Goal: Task Accomplishment & Management: Manage account settings

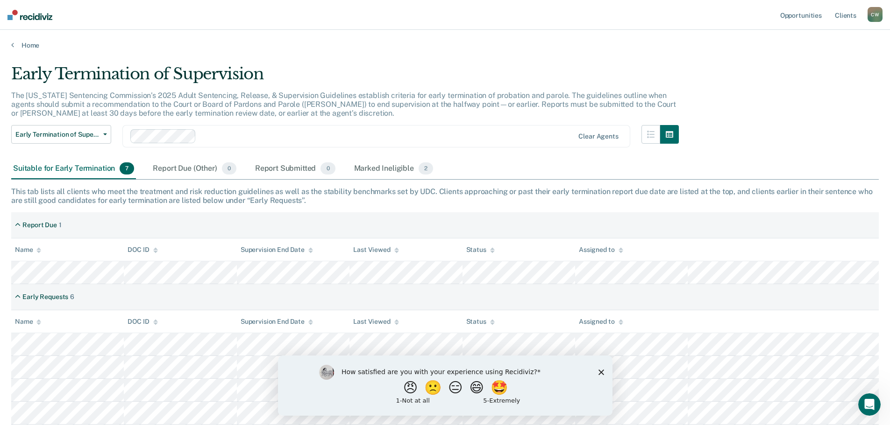
click at [601, 375] on div "How satisfied are you with your experience using Recidiviz? 😠 🙁 😑 😄 🤩 1 - Not a…" at bounding box center [444, 385] width 334 height 60
click at [601, 372] on icon "Close survey" at bounding box center [601, 372] width 6 height 6
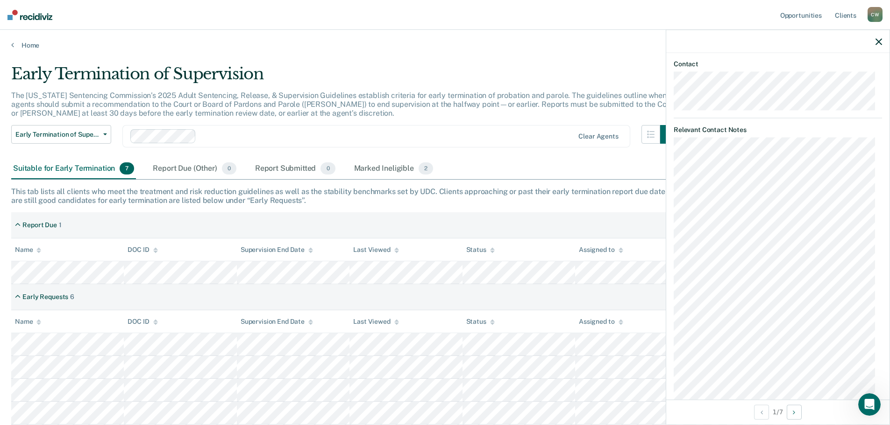
scroll to position [420, 0]
click at [877, 38] on icon "button" at bounding box center [878, 41] width 7 height 7
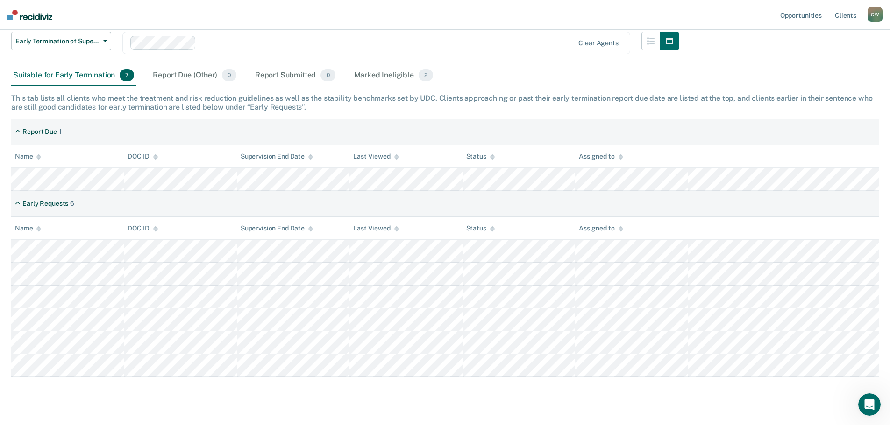
scroll to position [113, 0]
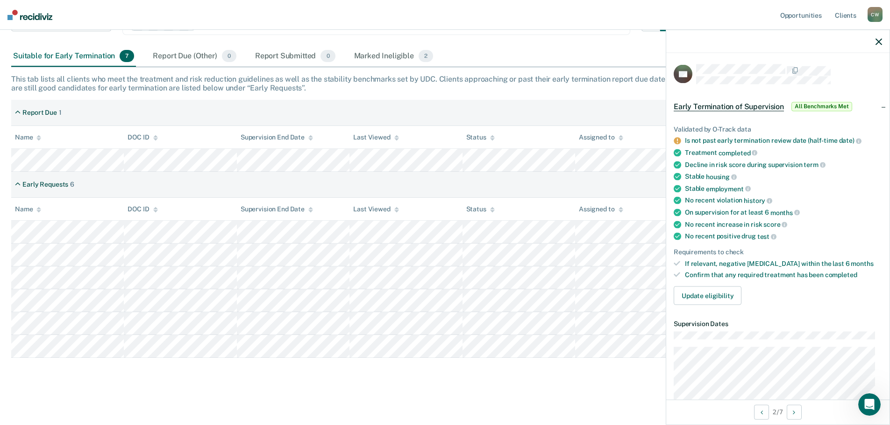
click at [876, 39] on icon "button" at bounding box center [878, 41] width 7 height 7
click at [877, 42] on icon "button" at bounding box center [878, 41] width 7 height 7
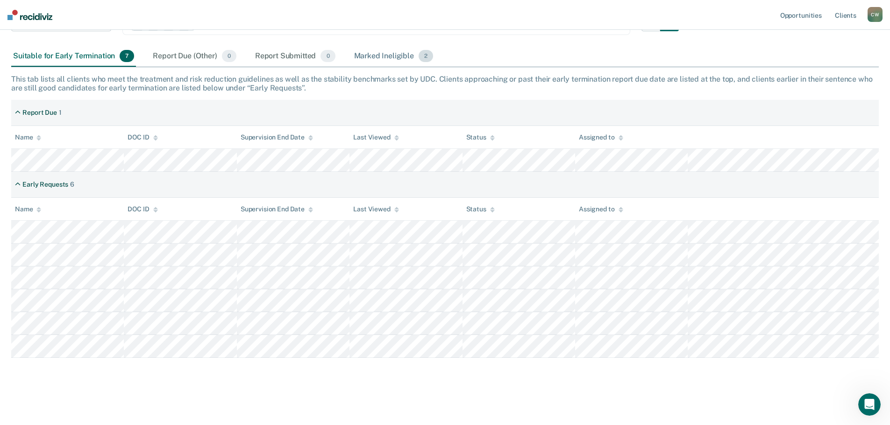
click at [377, 57] on div "Marked Ineligible 2" at bounding box center [393, 56] width 83 height 21
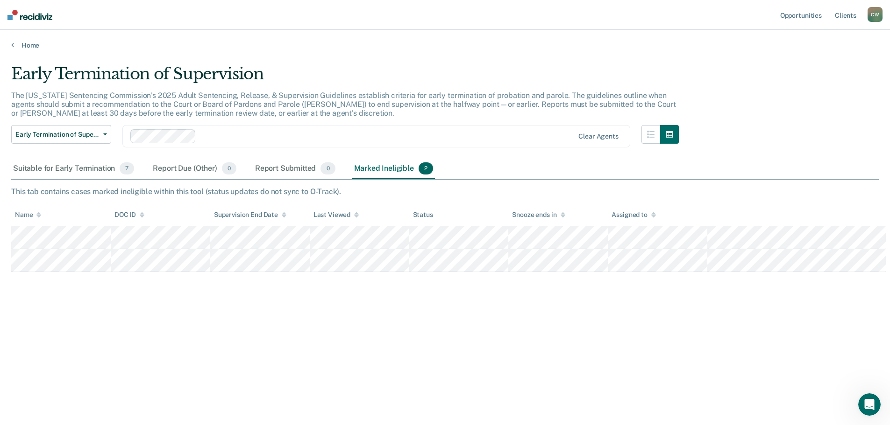
scroll to position [0, 0]
click at [68, 174] on div "Suitable for Early Termination 7" at bounding box center [73, 169] width 125 height 21
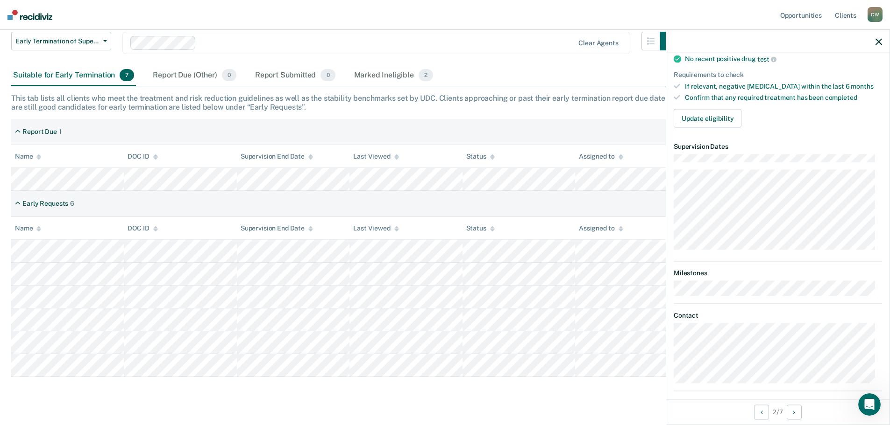
scroll to position [187, 0]
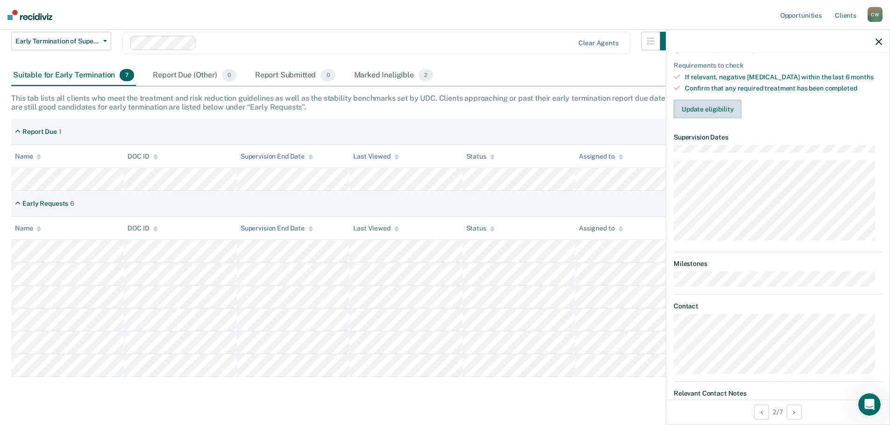
click at [720, 111] on button "Update eligibility" at bounding box center [707, 109] width 68 height 19
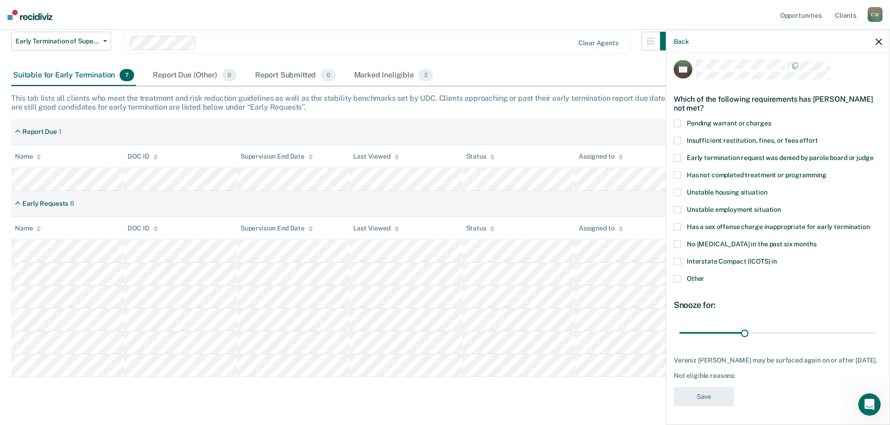
scroll to position [12, 0]
click at [680, 258] on span at bounding box center [676, 261] width 7 height 7
click at [777, 258] on input "Interstate Compact (ICOTS) in" at bounding box center [777, 258] width 0 height 0
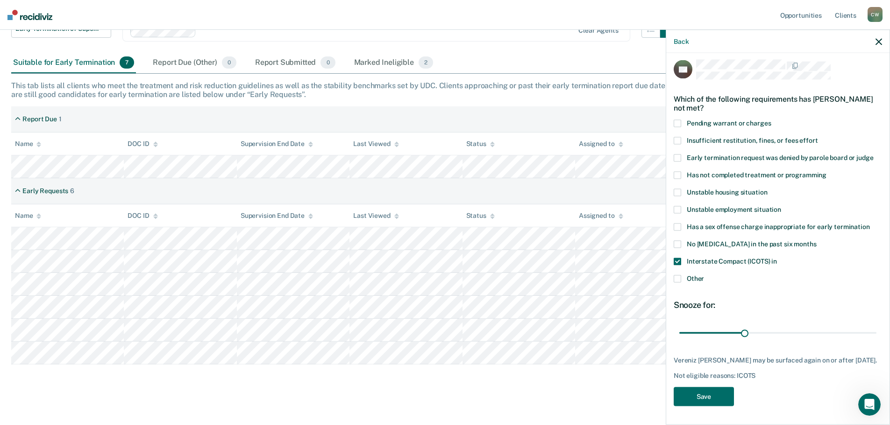
scroll to position [113, 0]
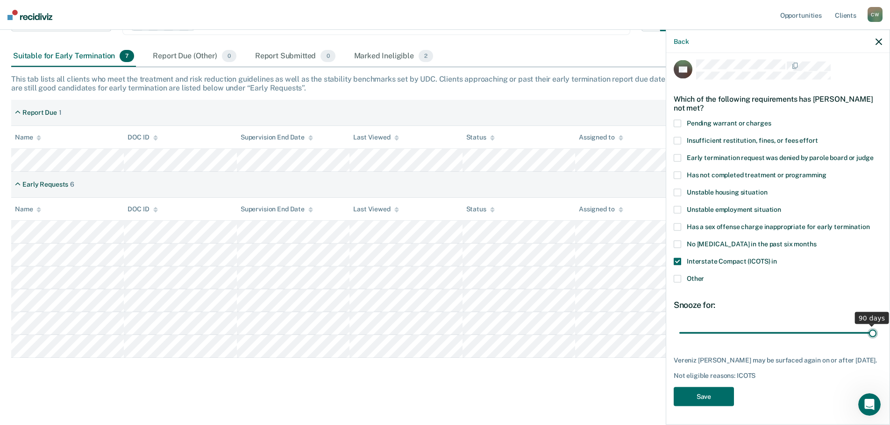
drag, startPoint x: 745, startPoint y: 328, endPoint x: 878, endPoint y: 334, distance: 133.2
type input "90"
click at [876, 334] on input "range" at bounding box center [777, 333] width 197 height 16
click at [718, 399] on button "Save" at bounding box center [703, 396] width 60 height 19
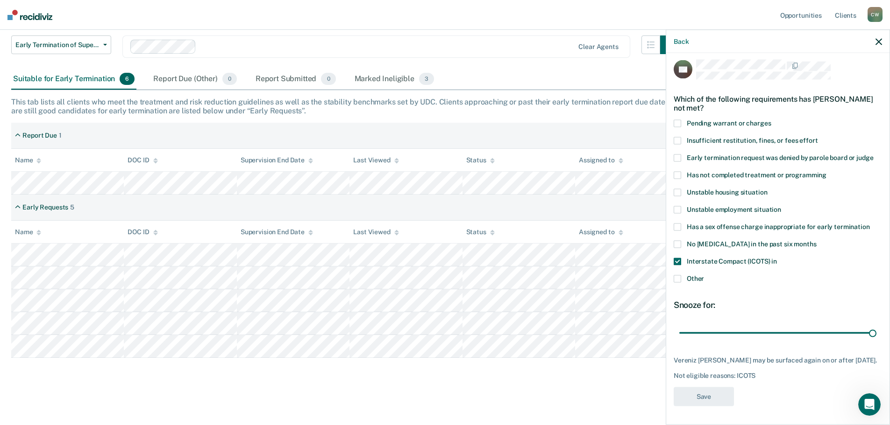
scroll to position [90, 0]
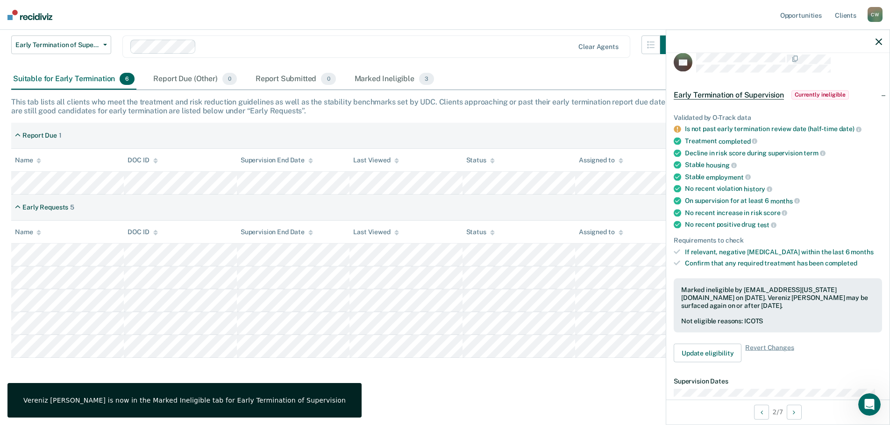
click at [876, 41] on icon "button" at bounding box center [878, 41] width 7 height 7
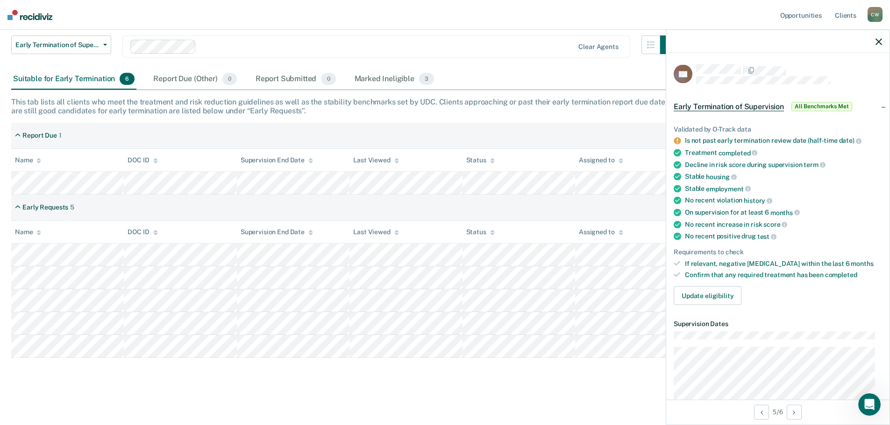
click at [878, 36] on div at bounding box center [777, 41] width 223 height 23
click at [877, 40] on icon "button" at bounding box center [878, 41] width 7 height 7
click at [731, 300] on button "Update eligibility" at bounding box center [707, 296] width 68 height 19
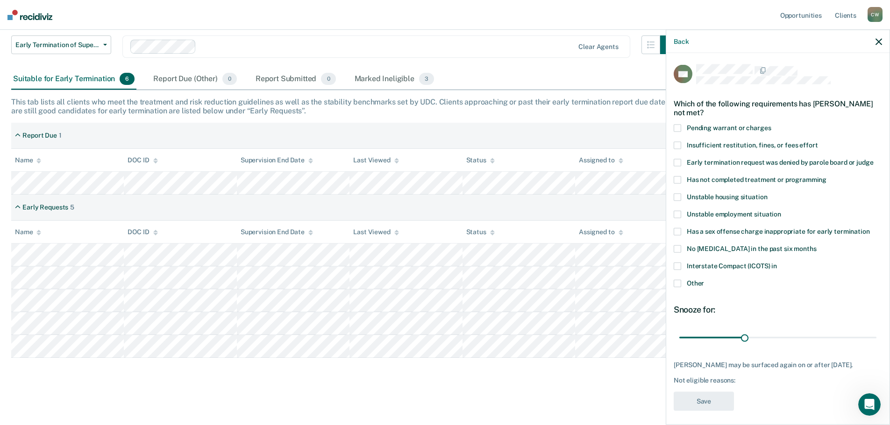
click at [681, 264] on label "Interstate Compact (ICOTS) in" at bounding box center [777, 267] width 208 height 10
click at [777, 262] on input "Interstate Compact (ICOTS) in" at bounding box center [777, 262] width 0 height 0
click at [714, 398] on button "Save" at bounding box center [703, 401] width 60 height 19
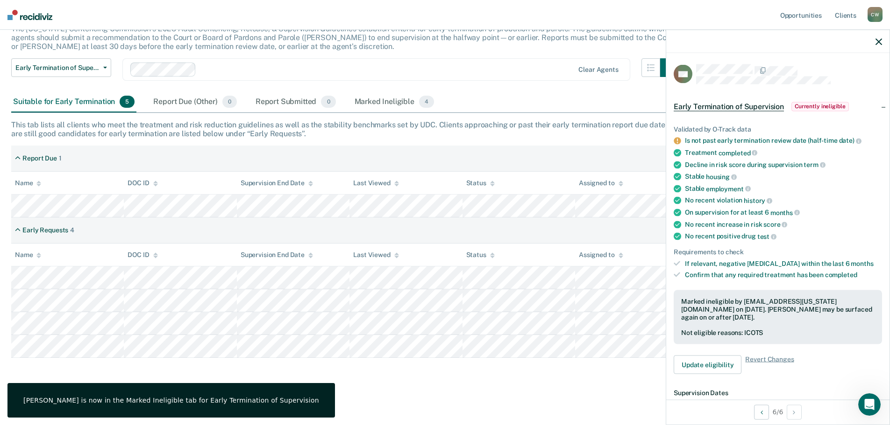
click at [877, 42] on icon "button" at bounding box center [878, 41] width 7 height 7
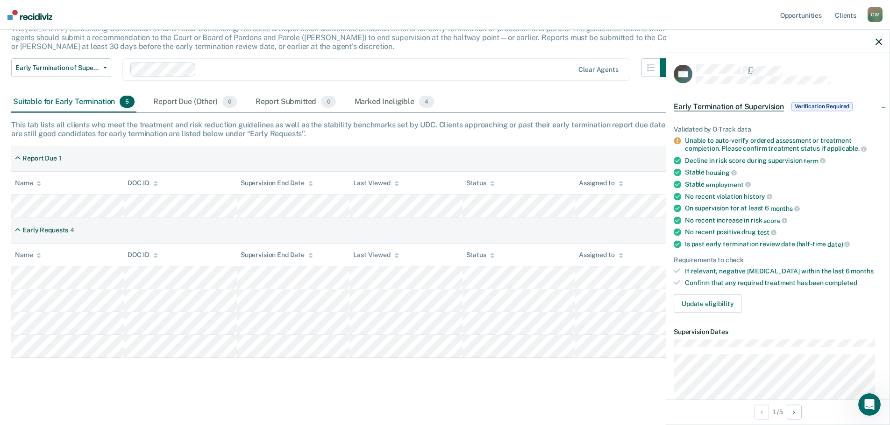
click at [880, 39] on icon "button" at bounding box center [878, 41] width 7 height 7
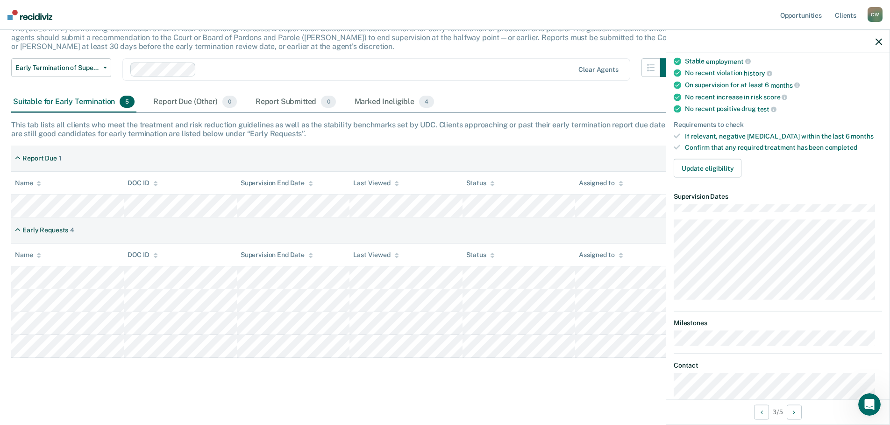
scroll to position [117, 0]
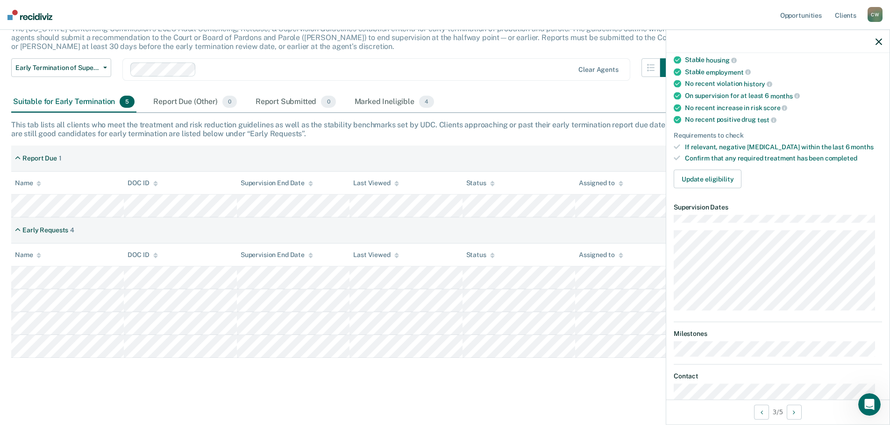
click at [876, 42] on icon "button" at bounding box center [878, 41] width 7 height 7
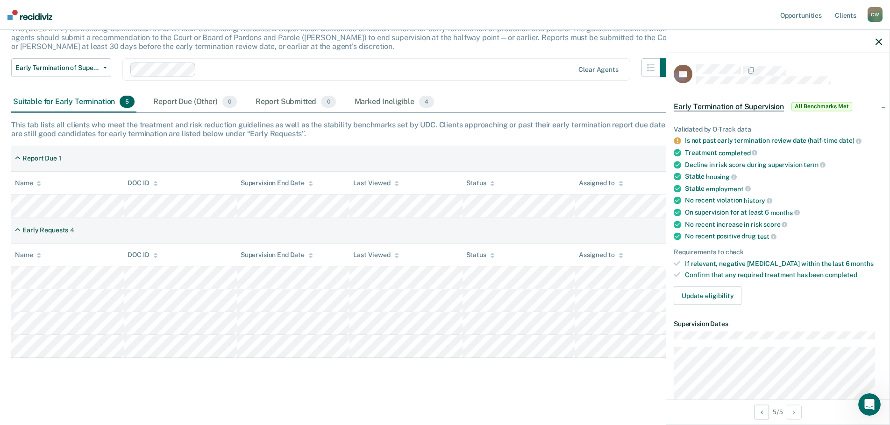
scroll to position [233, 0]
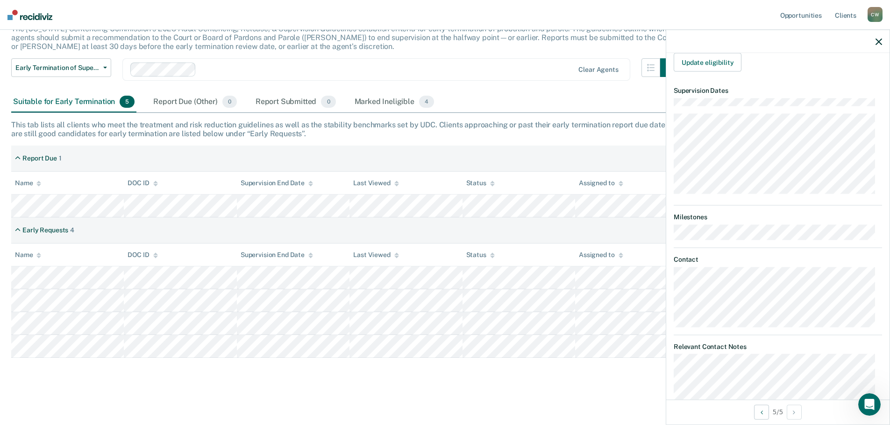
click at [878, 42] on icon "button" at bounding box center [878, 41] width 7 height 7
